Goal: Task Accomplishment & Management: Use online tool/utility

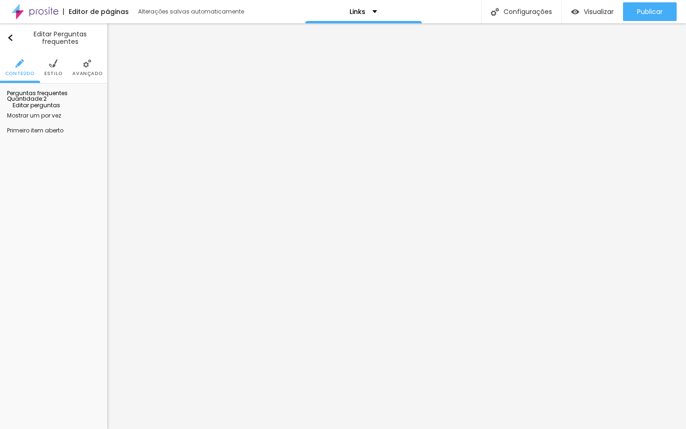
click at [56, 71] on span "Estilo" at bounding box center [53, 73] width 18 height 5
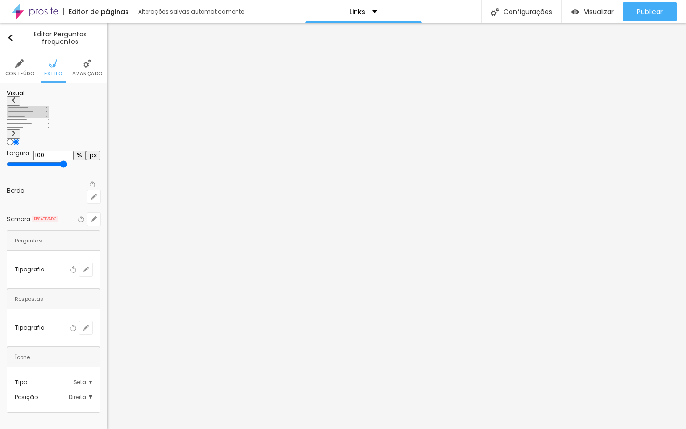
click at [86, 69] on li "Avançado" at bounding box center [87, 67] width 30 height 31
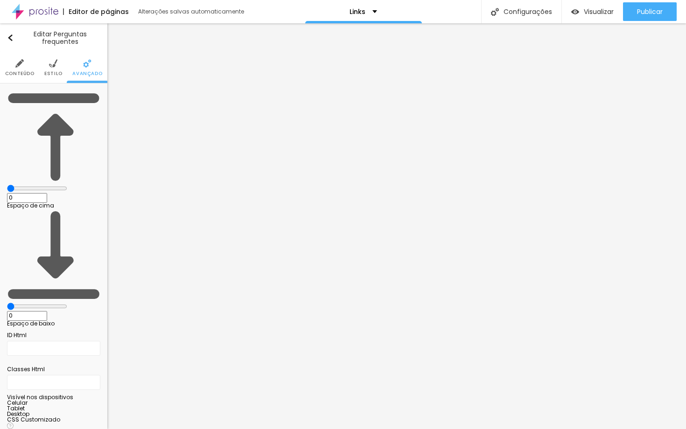
click at [23, 66] on img at bounding box center [19, 63] width 8 height 8
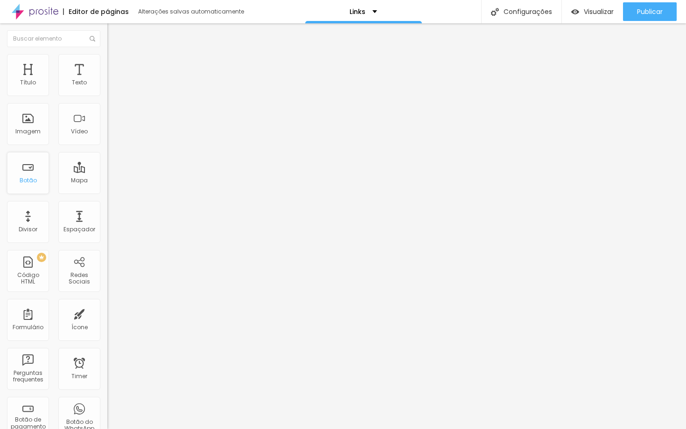
click at [34, 180] on div "Botão" at bounding box center [28, 180] width 17 height 7
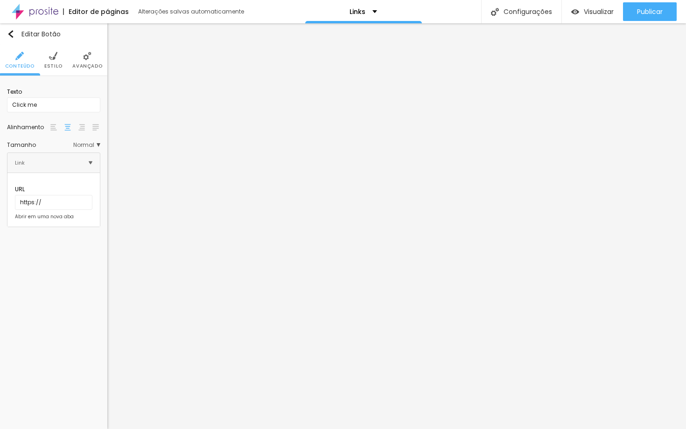
click at [52, 62] on li "Estilo" at bounding box center [53, 60] width 18 height 31
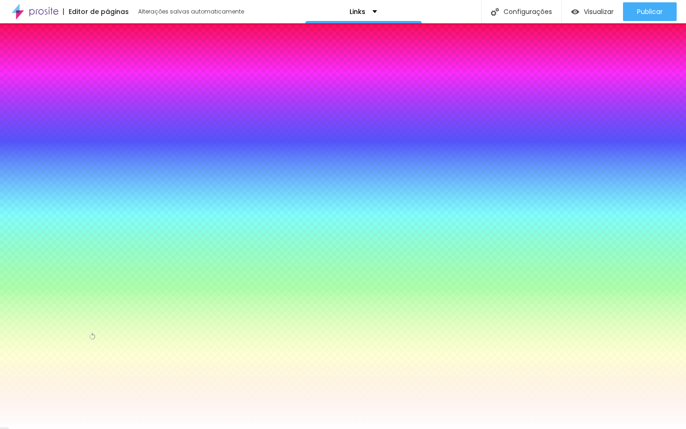
click at [87, 62] on li "Avançado" at bounding box center [87, 60] width 30 height 31
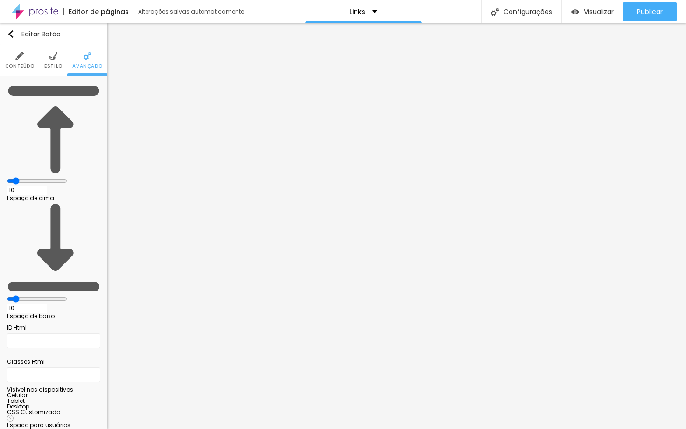
click at [54, 61] on li "Estilo" at bounding box center [53, 60] width 18 height 31
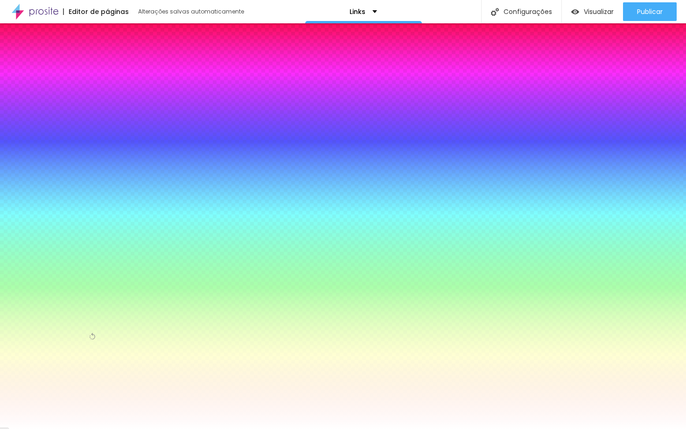
click at [92, 154] on icon "button" at bounding box center [94, 156] width 4 height 4
type input "1"
type input "2"
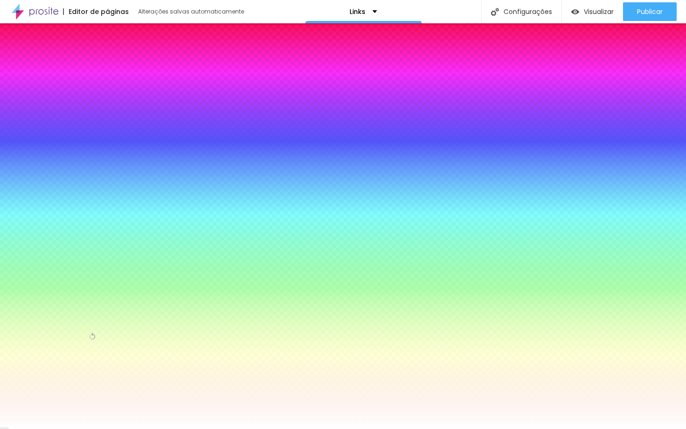
type input "3"
type input "4"
type input "5"
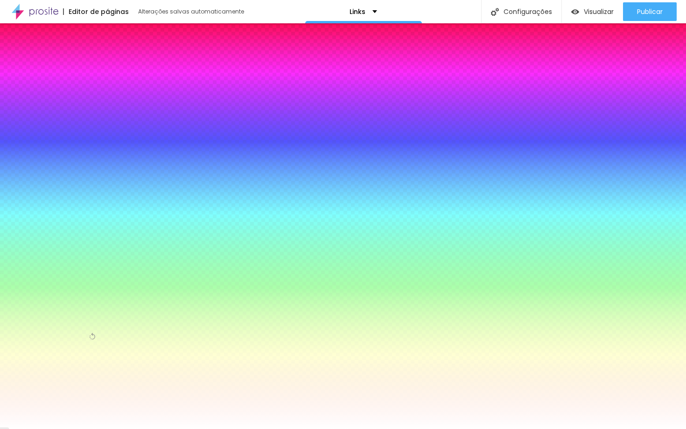
type input "5"
type input "6"
type input "7"
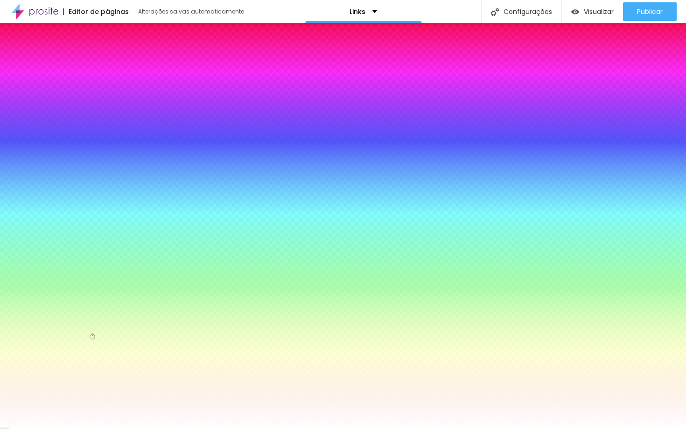
type input "8"
type input "9"
type input "10"
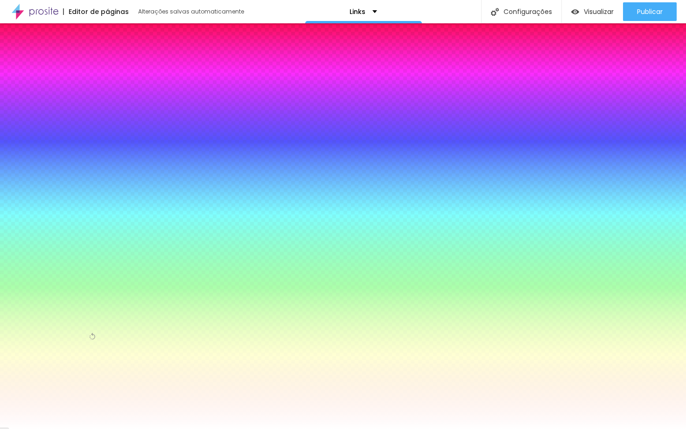
type input "10"
type input "11"
type input "12"
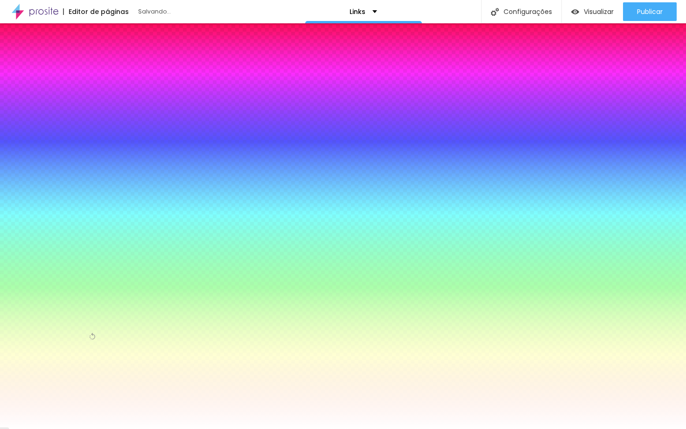
type input "13"
type input "14"
type input "15"
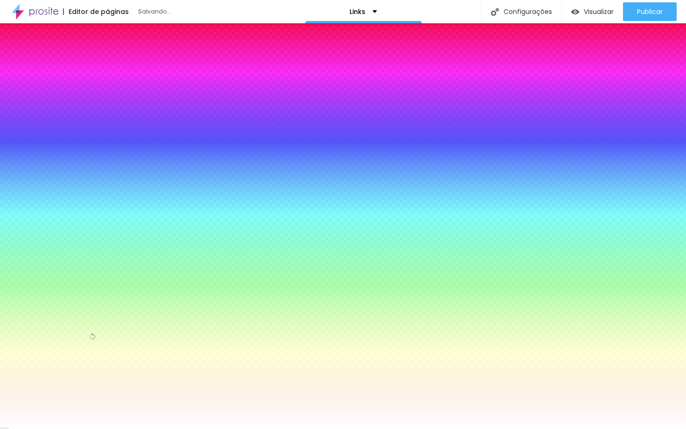
type input "15"
type input "16"
type input "17"
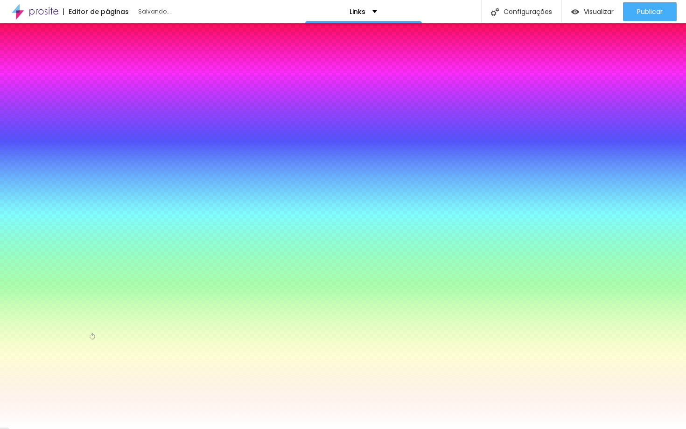
type input "18"
type input "19"
type input "20"
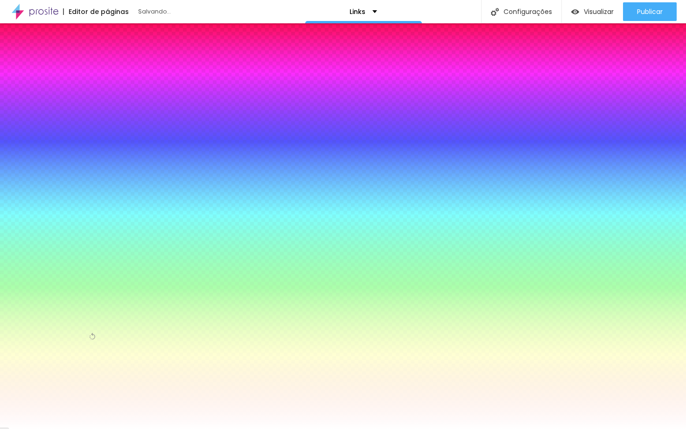
type input "20"
type input "21"
type input "22"
drag, startPoint x: 102, startPoint y: 174, endPoint x: 179, endPoint y: 178, distance: 76.6
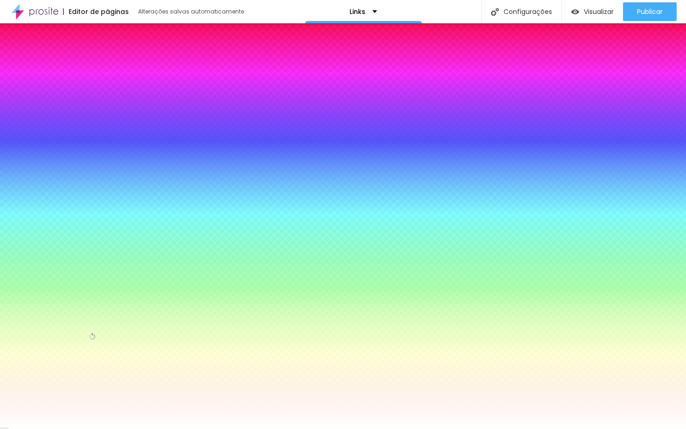
type input "22"
type input "21"
type input "20"
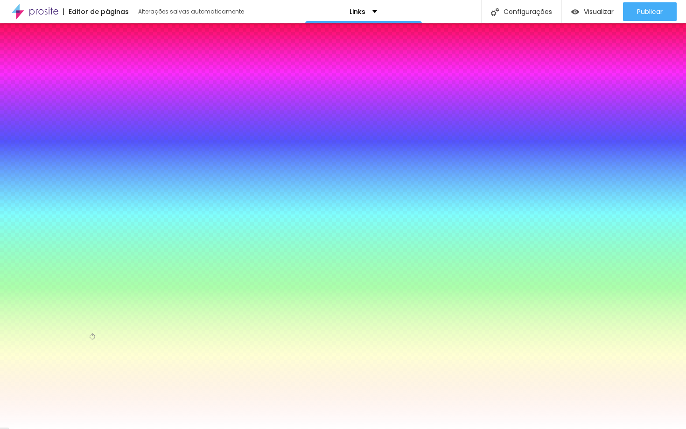
type input "20"
type input "18"
type input "16"
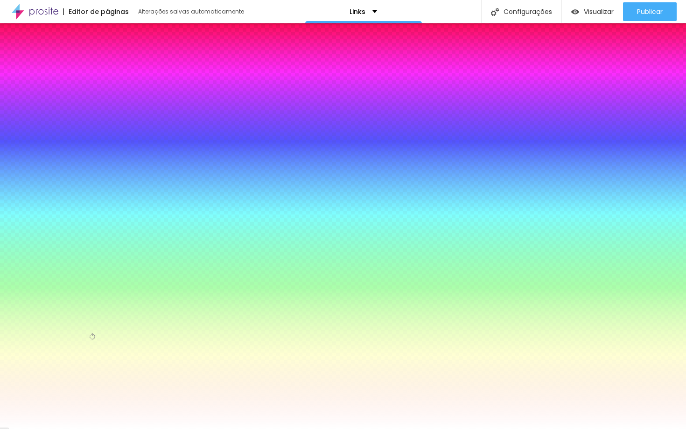
type input "13"
type input "11"
type input "9"
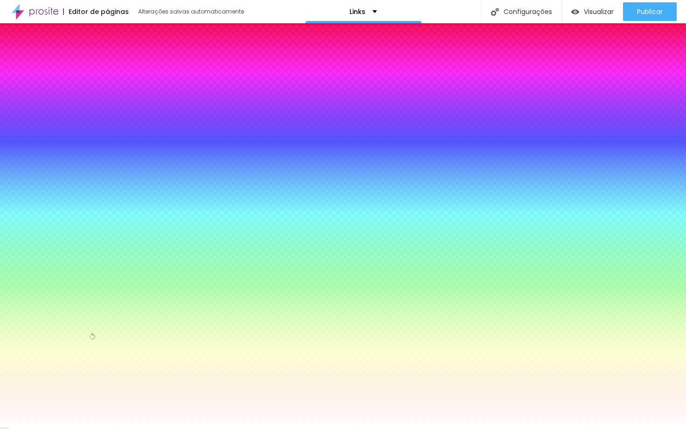
type input "9"
type input "7"
type input "6"
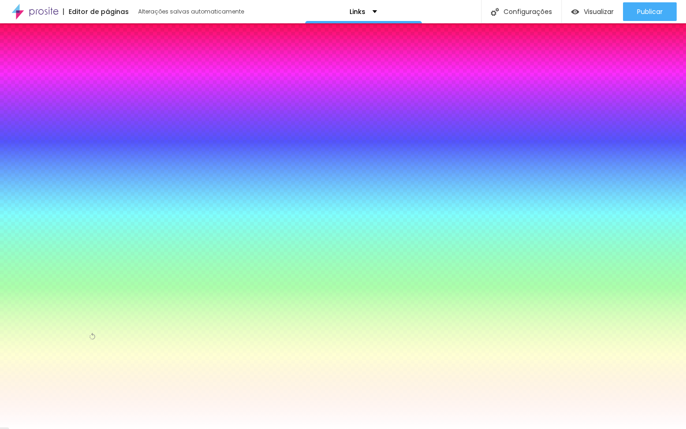
type input "5"
type input "4"
type input "3"
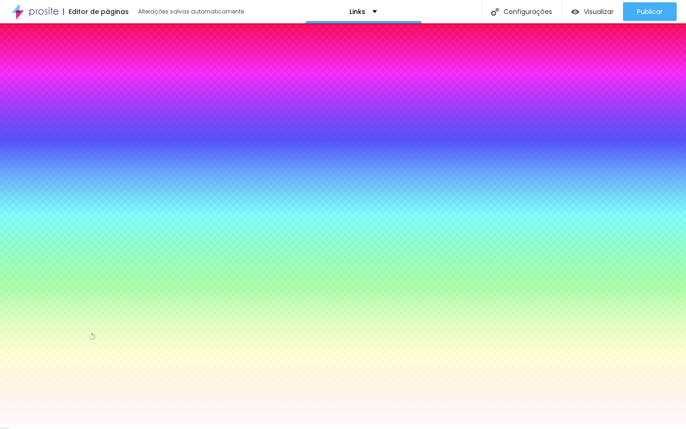
type input "3"
type input "2"
type input "1"
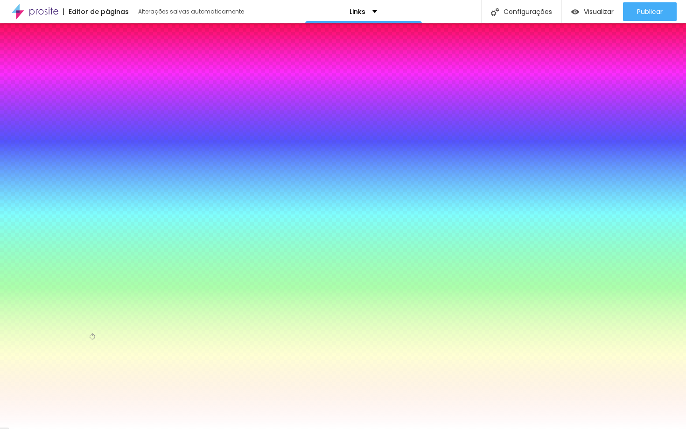
type input "0"
type input "1"
type input "2"
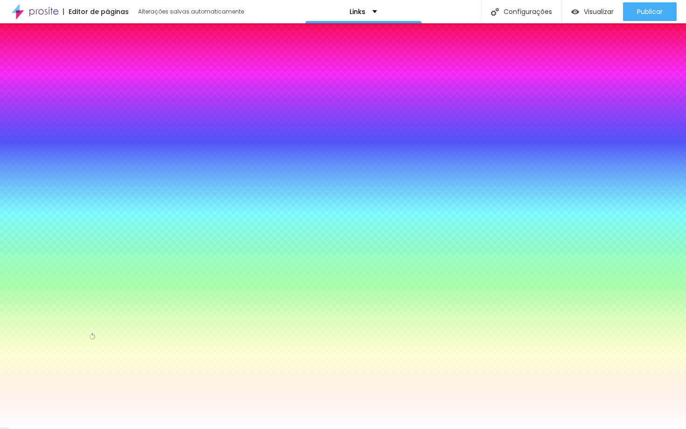
type input "2"
type input "3"
type input "5"
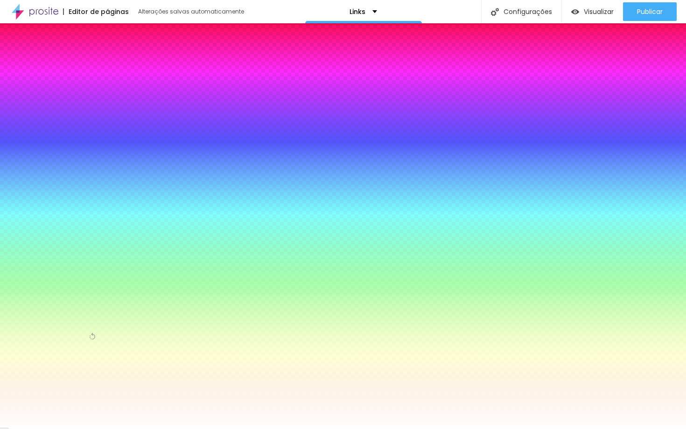
type input "7"
type input "9"
type input "13"
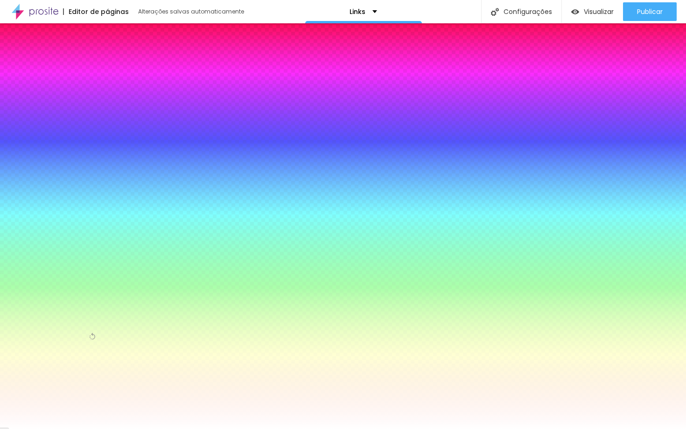
type input "13"
type input "16"
type input "20"
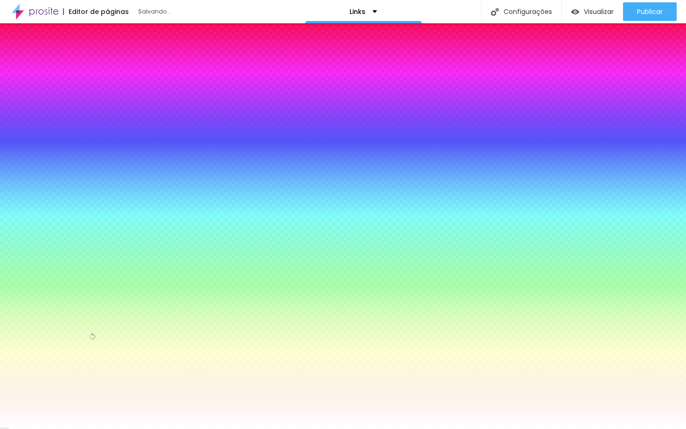
type input "24"
type input "30"
type input "28"
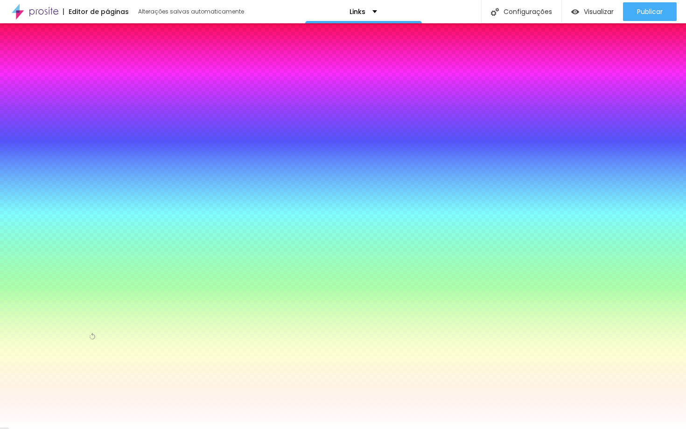
type input "28"
type input "26"
type input "25"
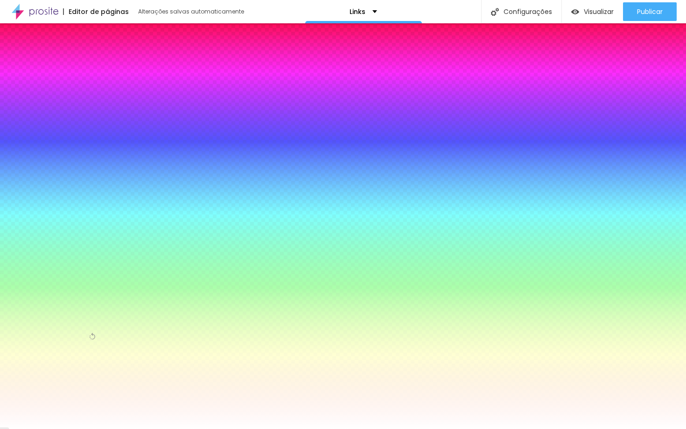
type input "24"
type input "23"
type input "22"
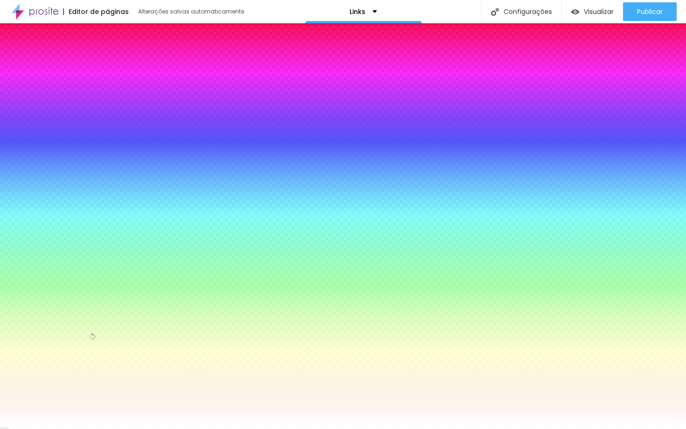
type input "22"
type input "21"
type input "20"
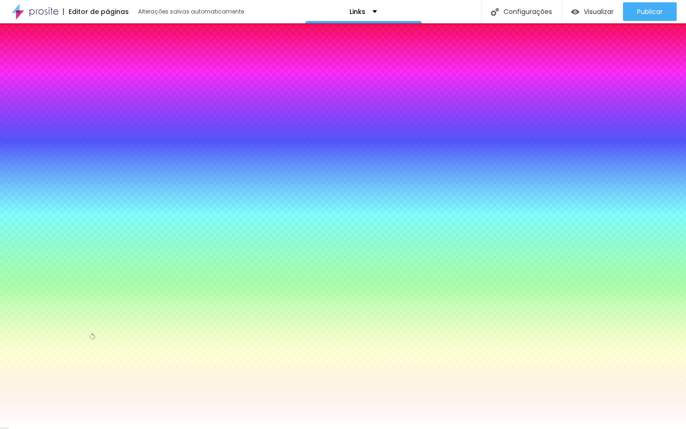
type input "19"
type input "18"
type input "17"
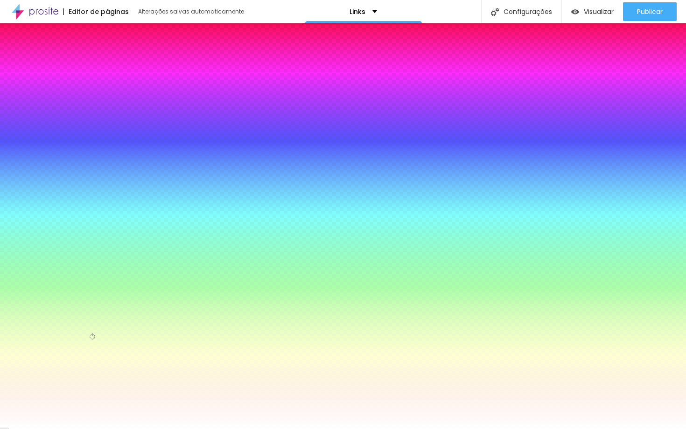
type input "17"
type input "16"
type input "17"
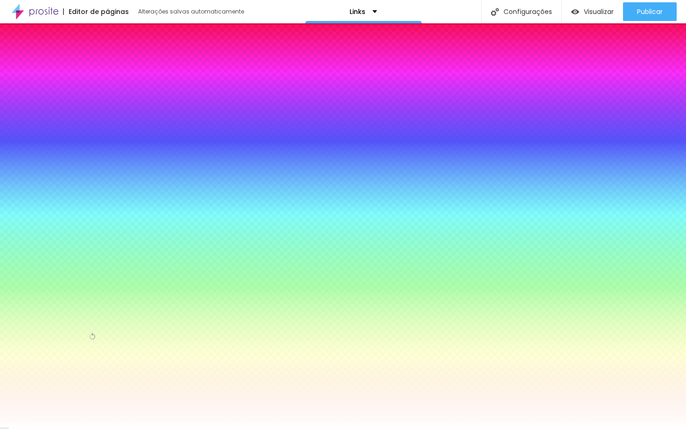
type input "18"
type input "19"
type input "20"
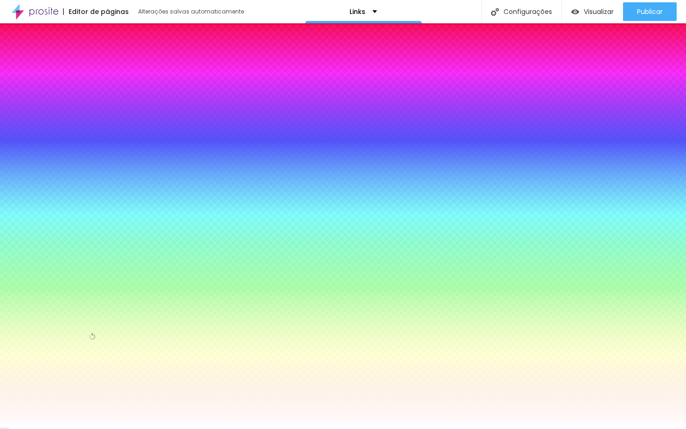
type input "20"
type input "21"
type input "20"
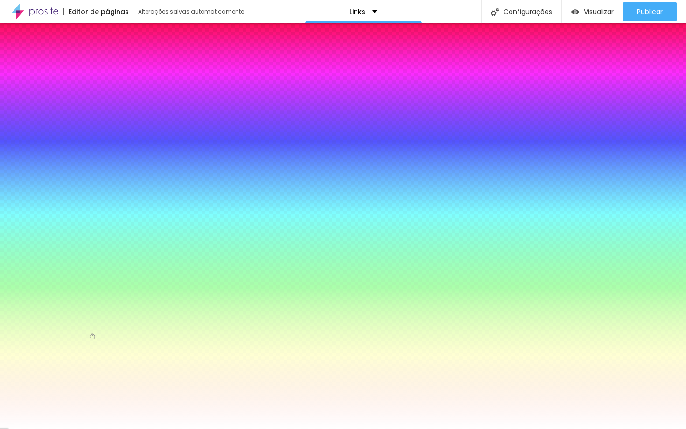
type input "19"
type input "18"
type input "17"
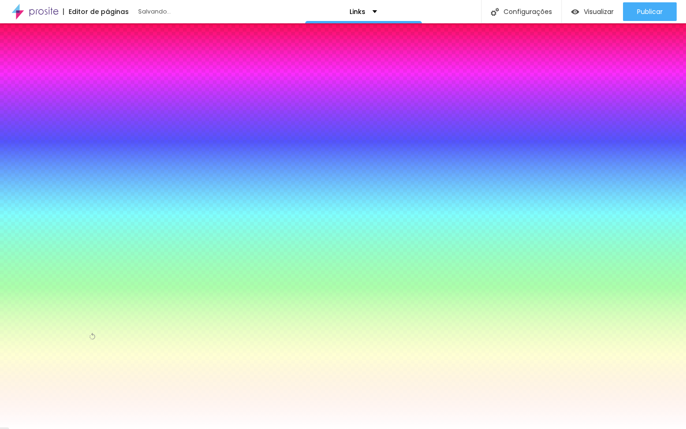
drag, startPoint x: 179, startPoint y: 176, endPoint x: 162, endPoint y: 175, distance: 17.3
type input "17"
type input "1"
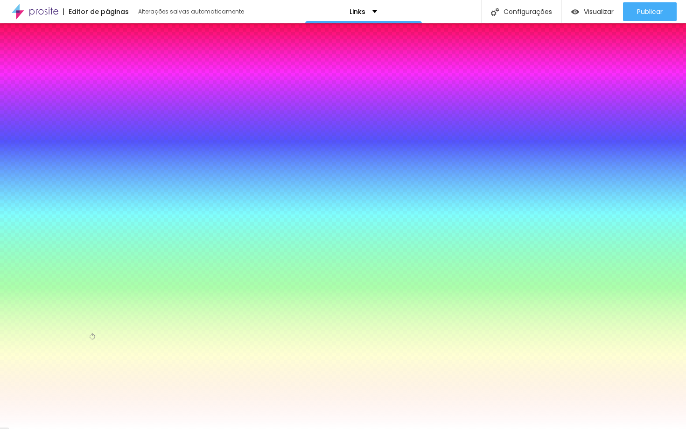
type input "2"
type input "3"
type input "4"
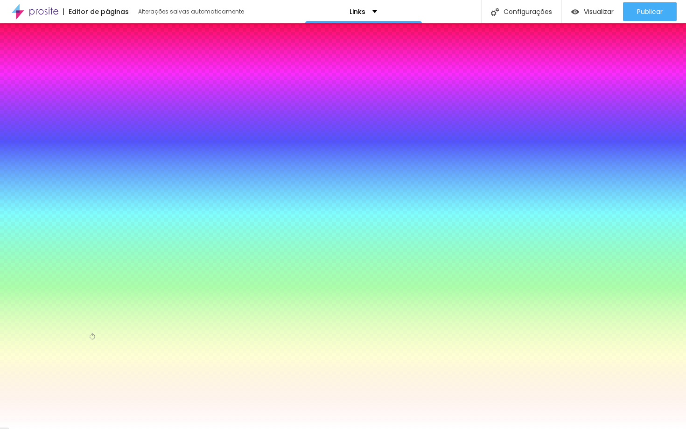
type input "4"
type input "5"
type input "4"
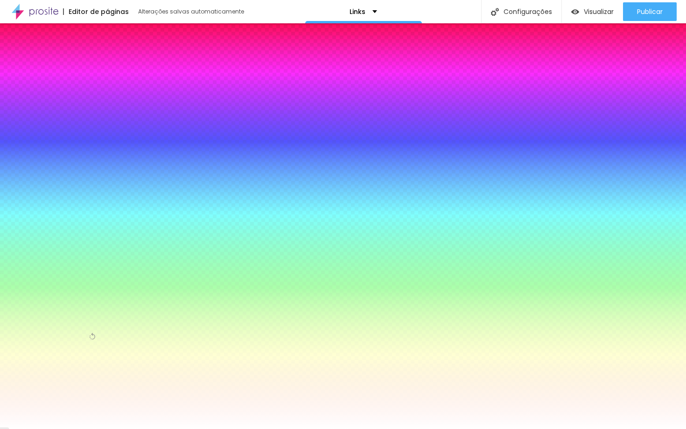
type input "3"
type input "2"
type input "1"
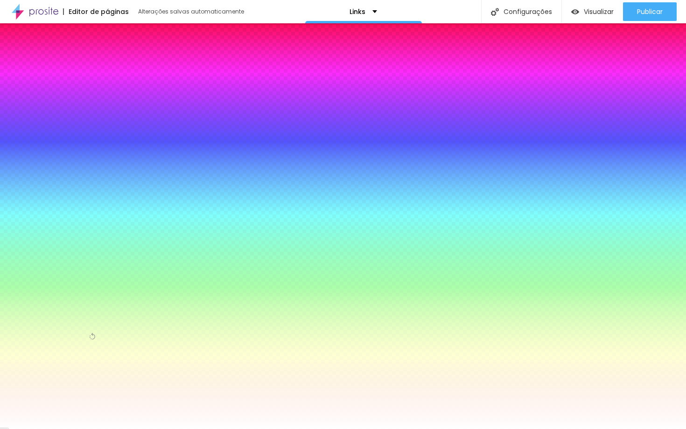
type input "1"
type input "0"
drag, startPoint x: 103, startPoint y: 202, endPoint x: 81, endPoint y: 208, distance: 22.4
click at [81, 208] on body "Editor de páginas Alterações salvas automaticamente Links Configurações Configu…" at bounding box center [343, 214] width 686 height 429
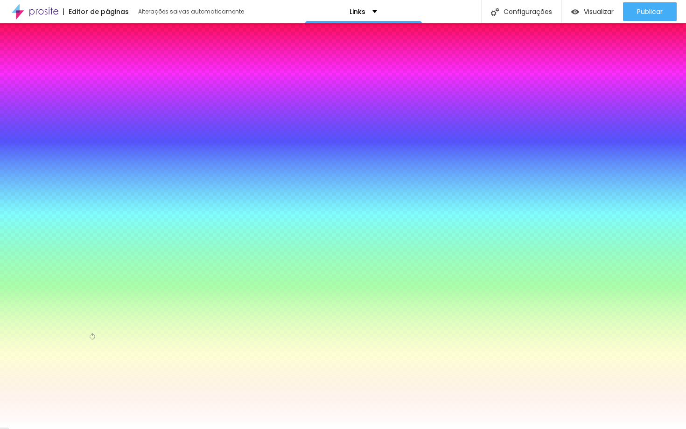
click at [42, 429] on div at bounding box center [343, 429] width 686 height 0
click at [66, 289] on div at bounding box center [53, 289] width 93 height 0
click at [80, 258] on div at bounding box center [343, 214] width 686 height 429
